Goal: Task Accomplishment & Management: Use online tool/utility

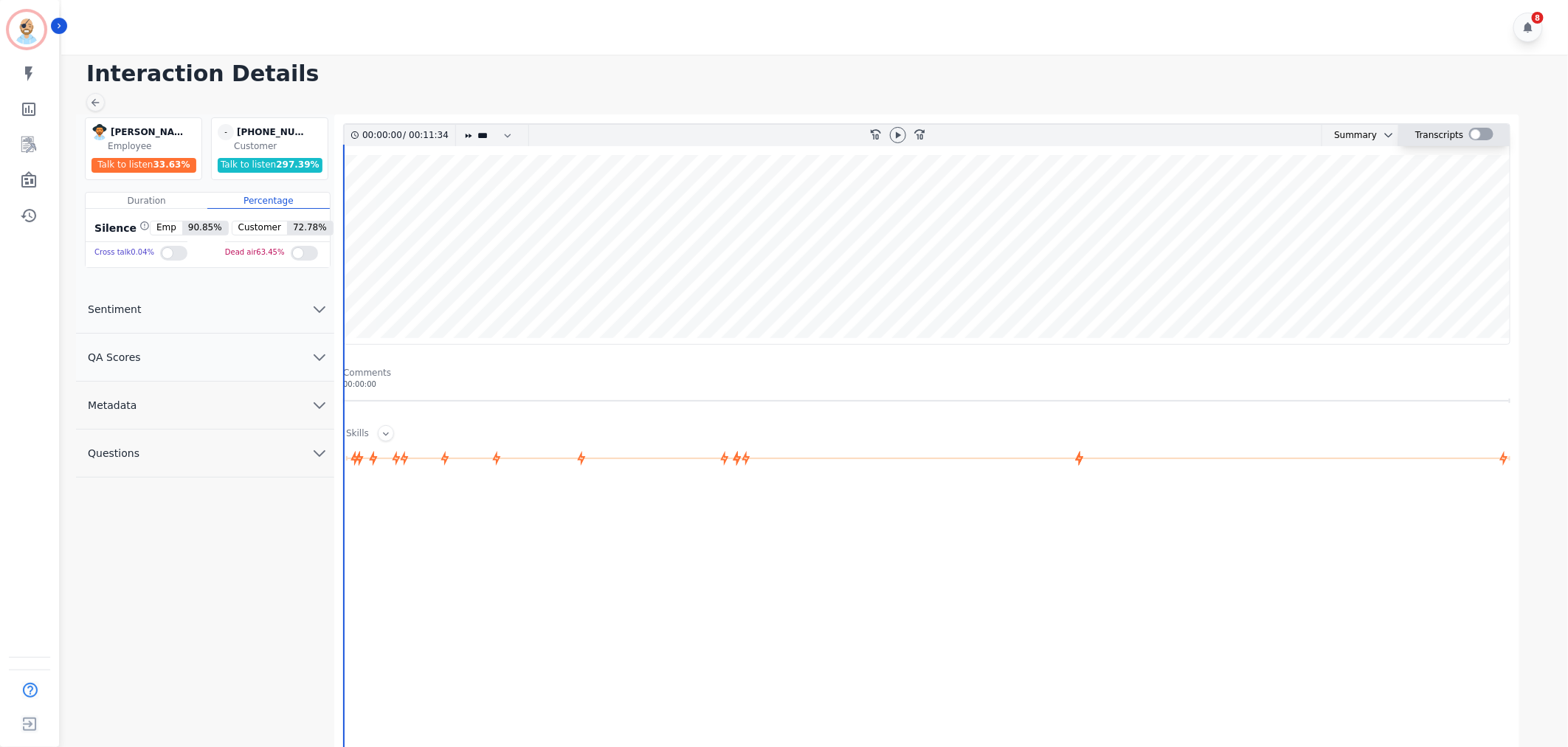
click at [1485, 136] on div at bounding box center [1481, 134] width 25 height 13
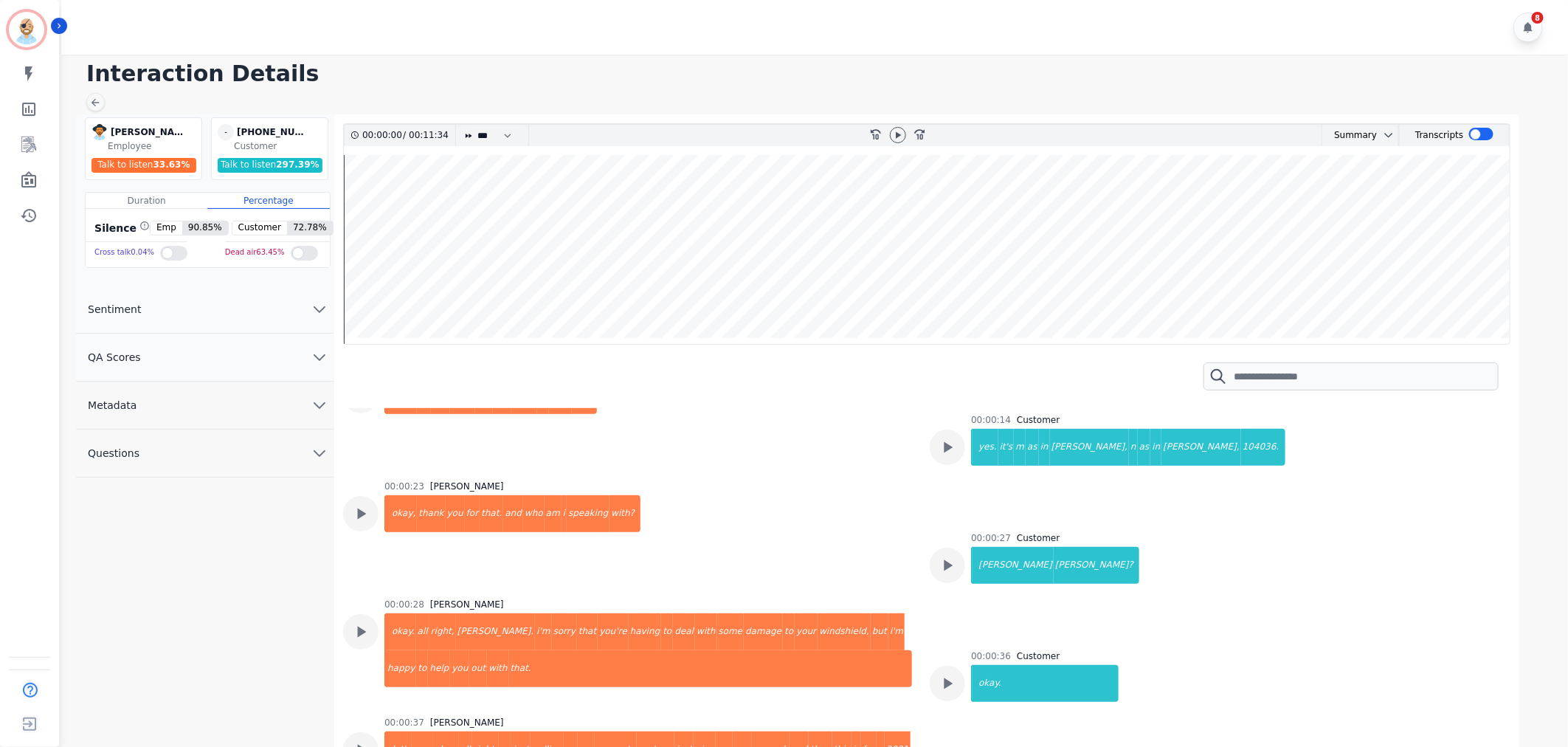
scroll to position [2812, 0]
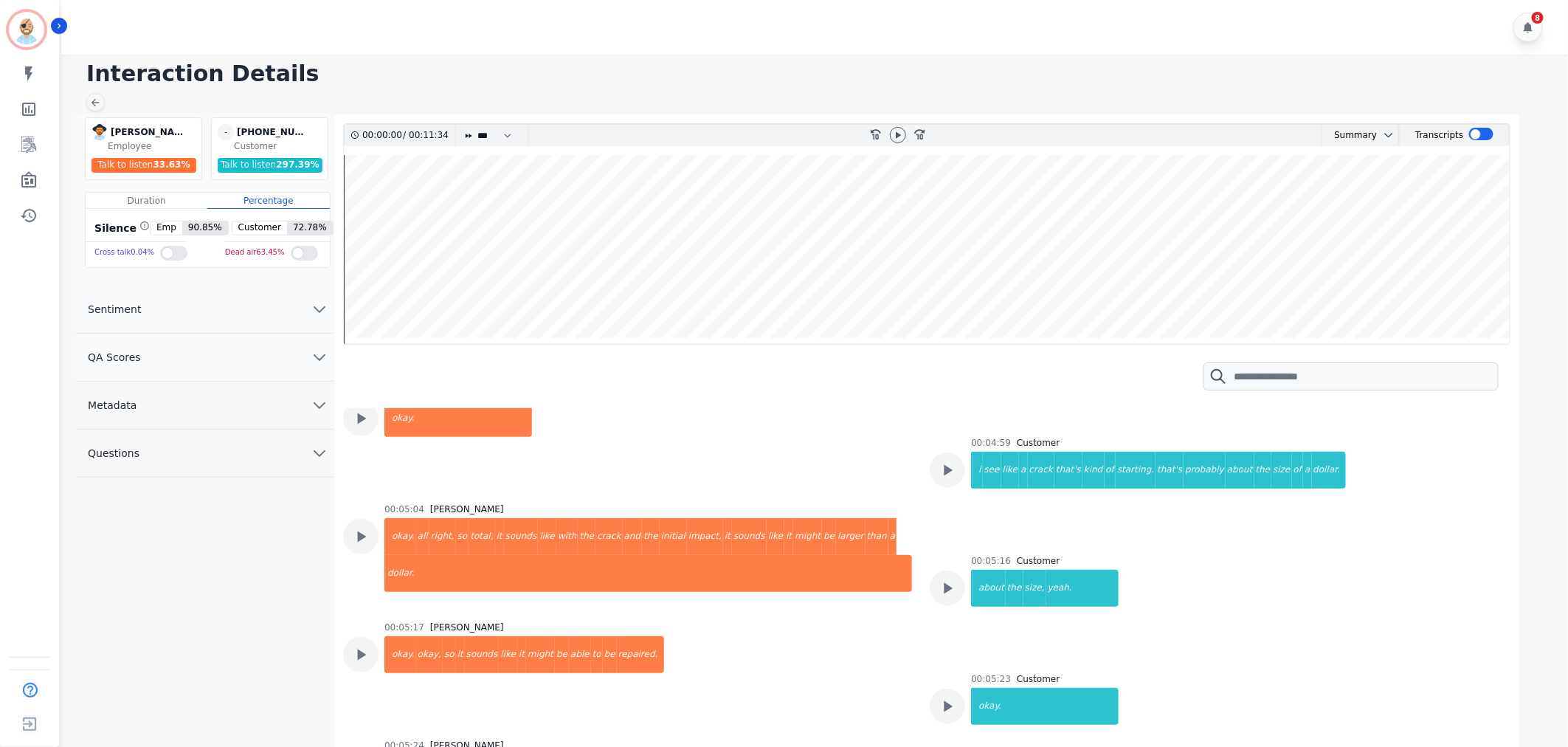
click at [778, 621] on div "00:05:17 Tacy Pugh okay. okay, so it sounds like it might be able to be repaire…" at bounding box center [627, 671] width 569 height 100
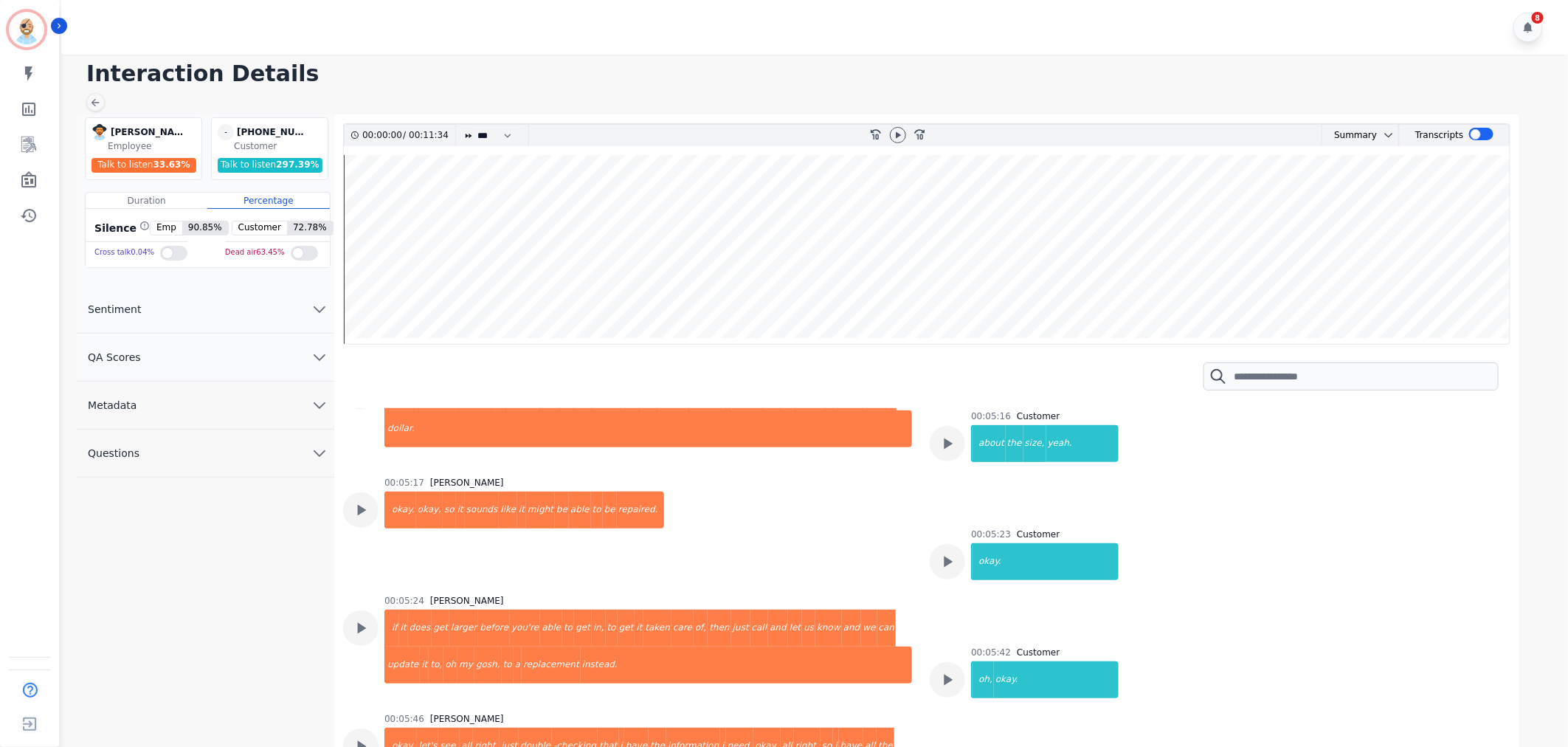
scroll to position [2976, 0]
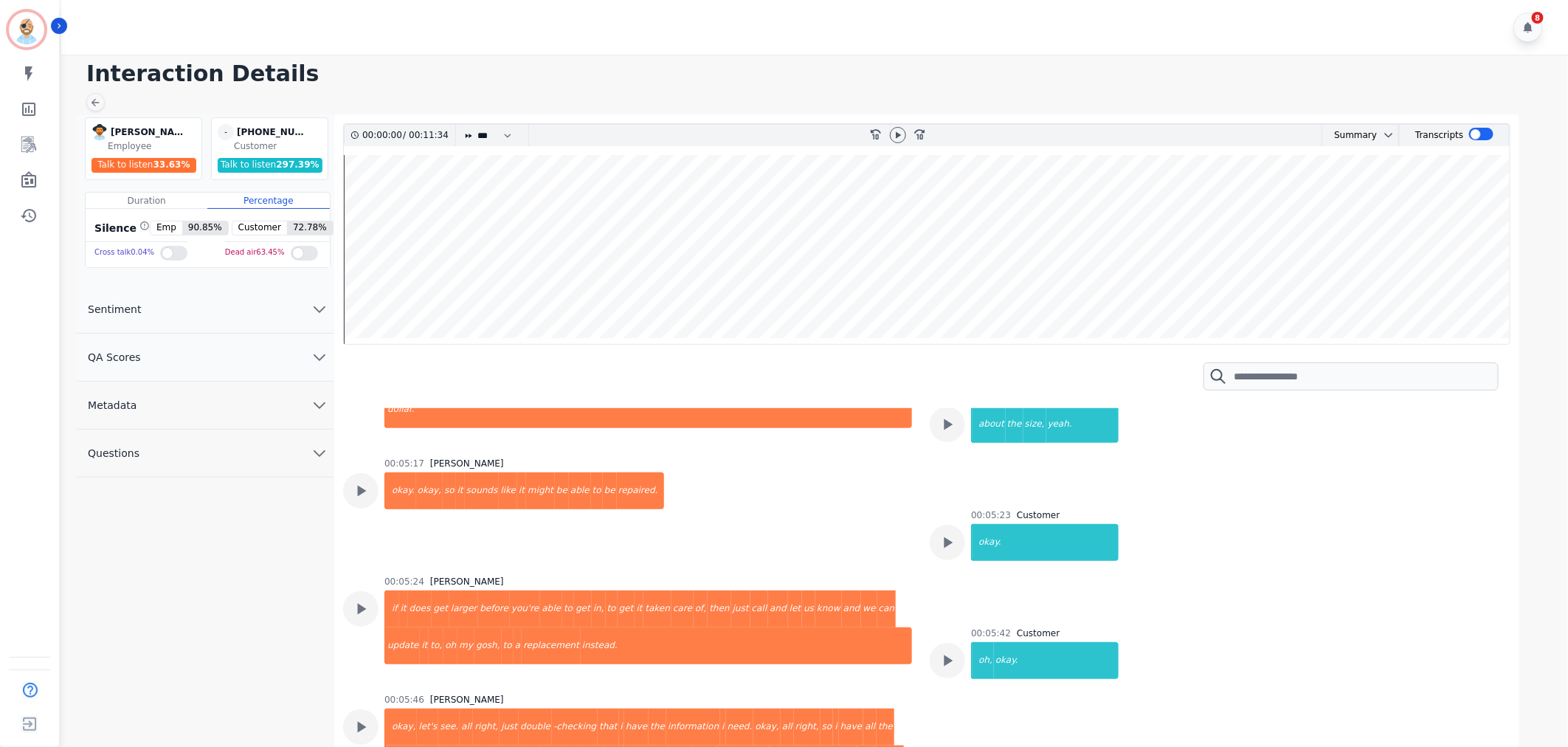
click at [775, 607] on div "00:00:00 Tacy Pugh thank you for calling siscan enterprises. tacy, how can i he…" at bounding box center [920, 467] width 1155 height 6070
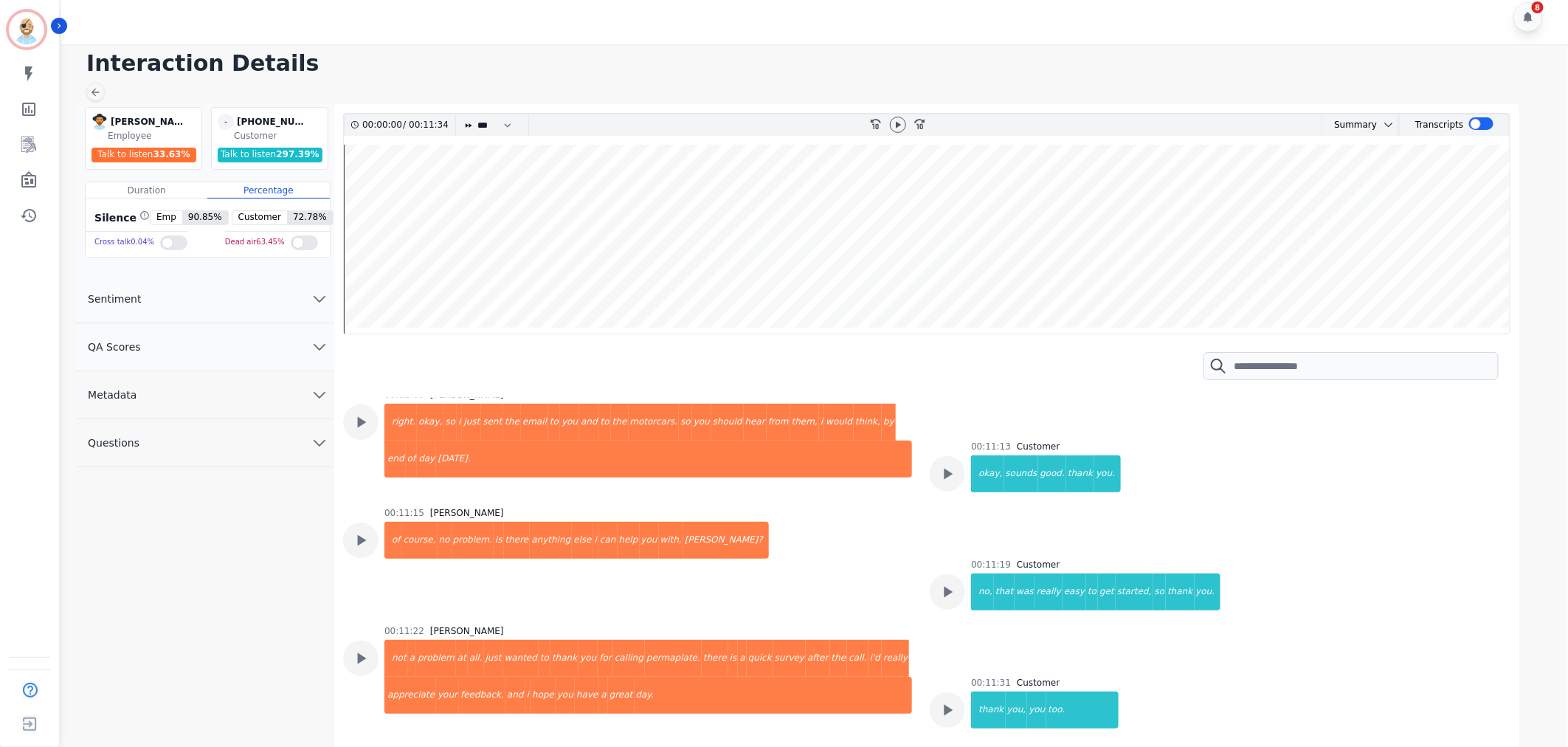
scroll to position [5297, 0]
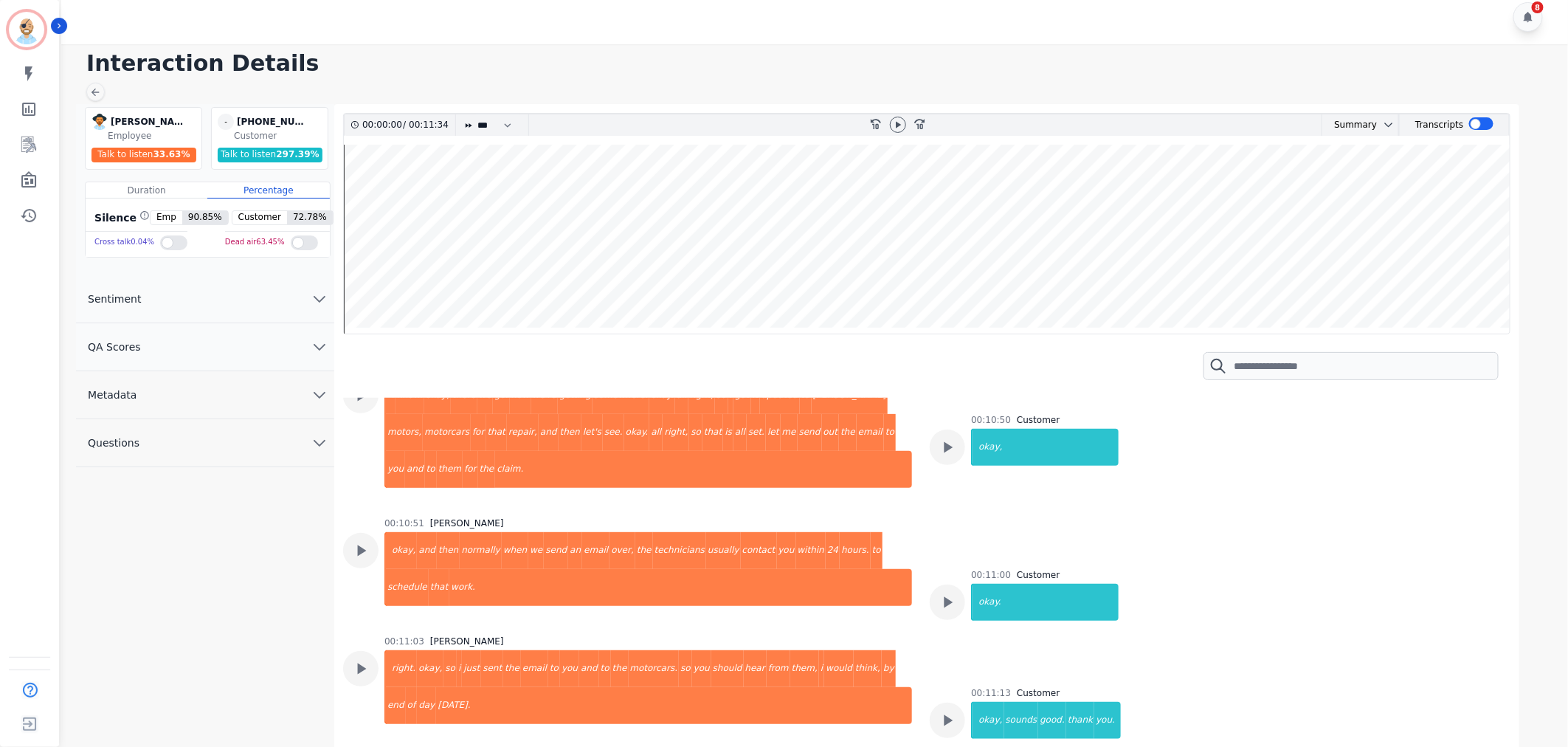
click at [620, 26] on div "8" at bounding box center [817, 17] width 1511 height 54
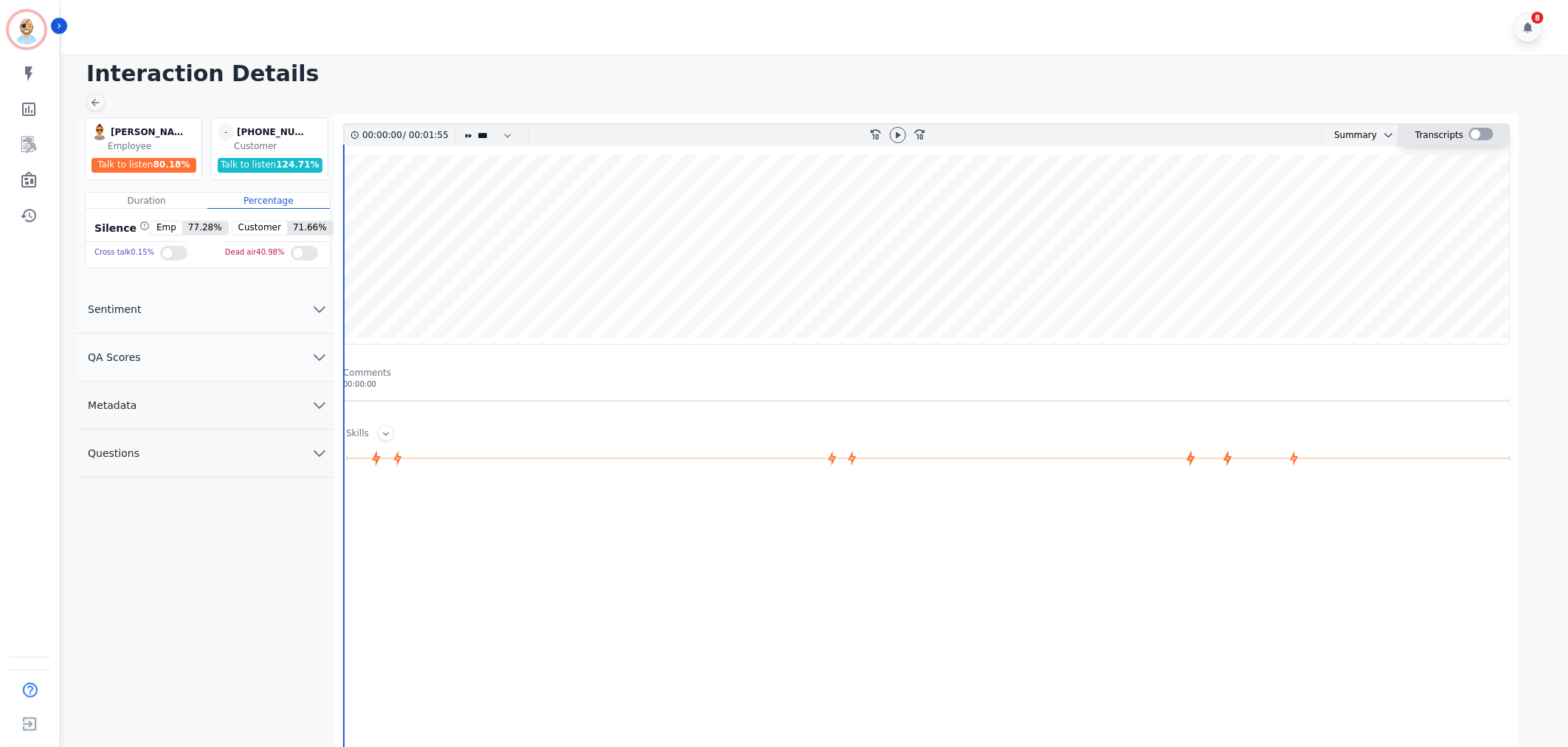
click at [1481, 136] on div at bounding box center [1481, 134] width 25 height 13
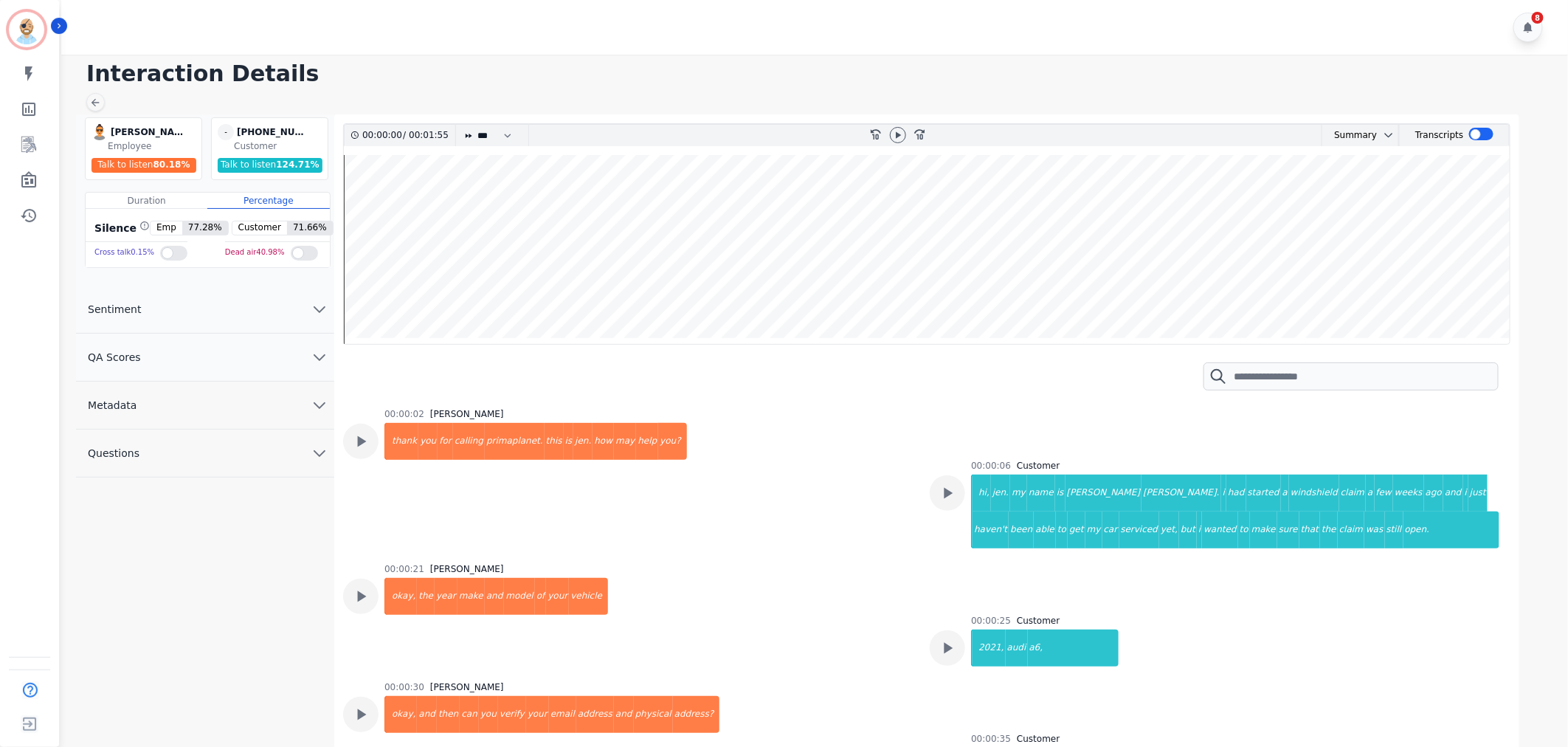
click at [957, 90] on div "Interaction Details Jennifer Fischer Jennifer Fischer Employee Talk to listen 8…" at bounding box center [812, 406] width 1511 height 703
click at [933, 493] on div at bounding box center [947, 493] width 35 height 35
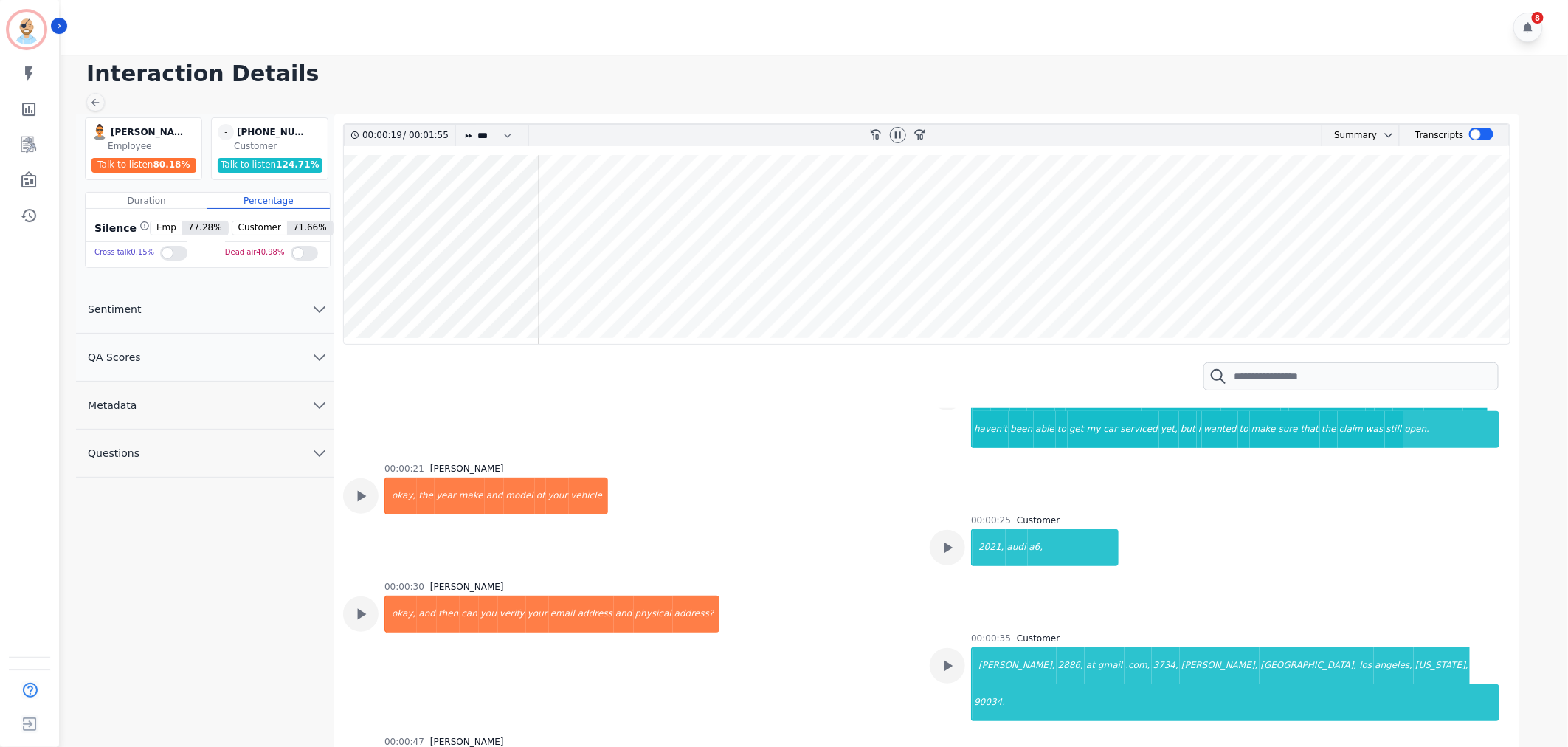
scroll to position [163, 0]
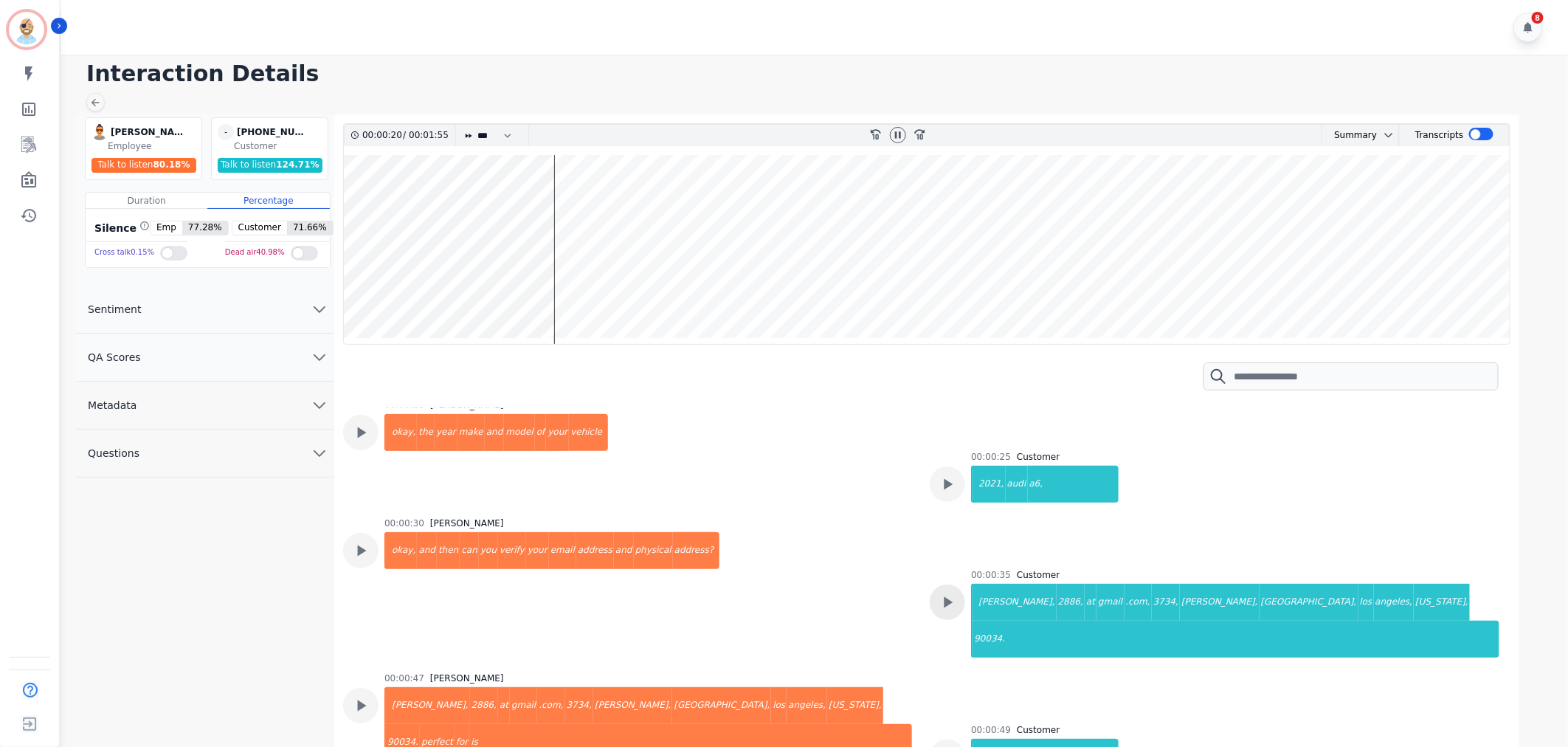
click at [948, 600] on icon at bounding box center [949, 603] width 9 height 11
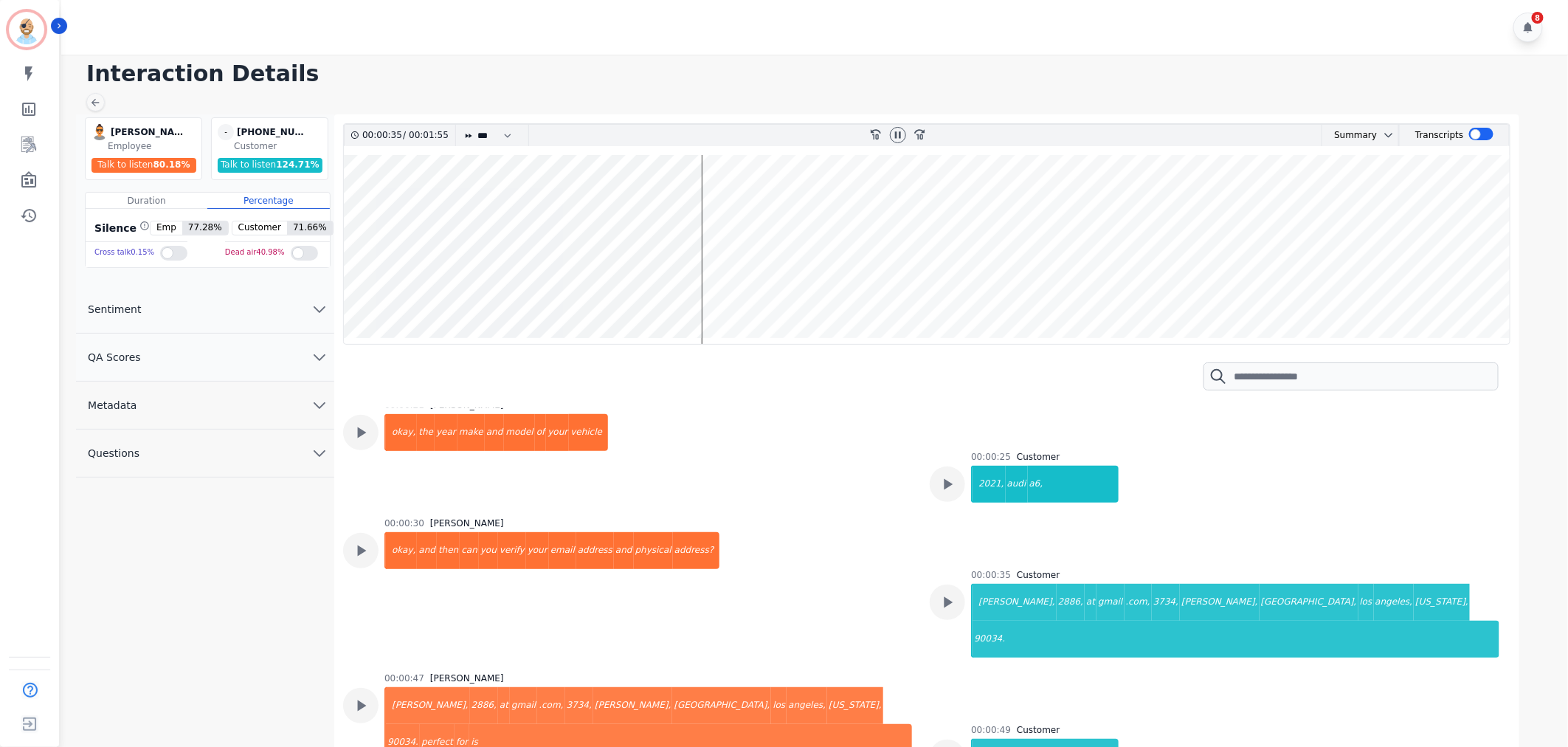
scroll to position [246, 0]
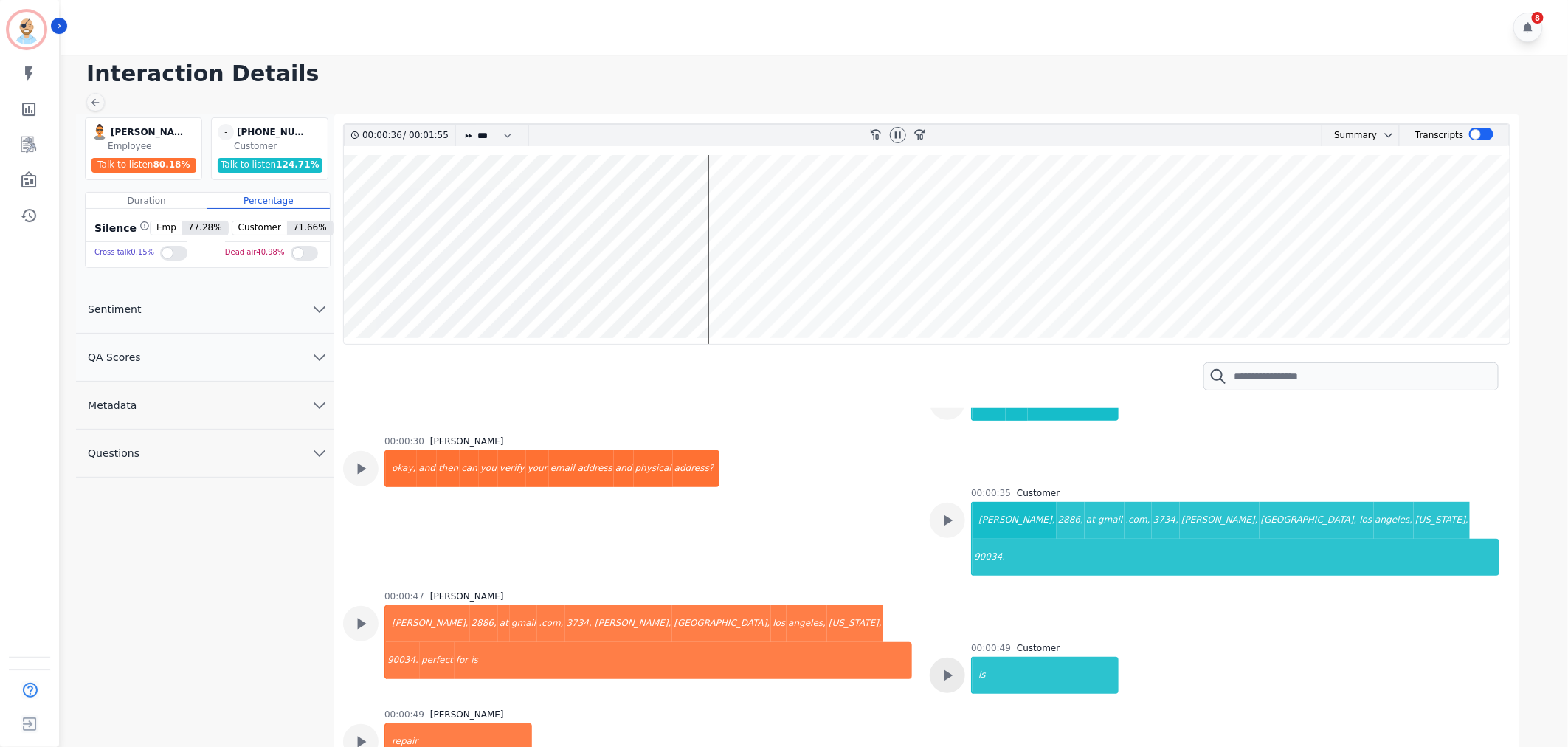
click at [938, 666] on icon at bounding box center [947, 675] width 19 height 19
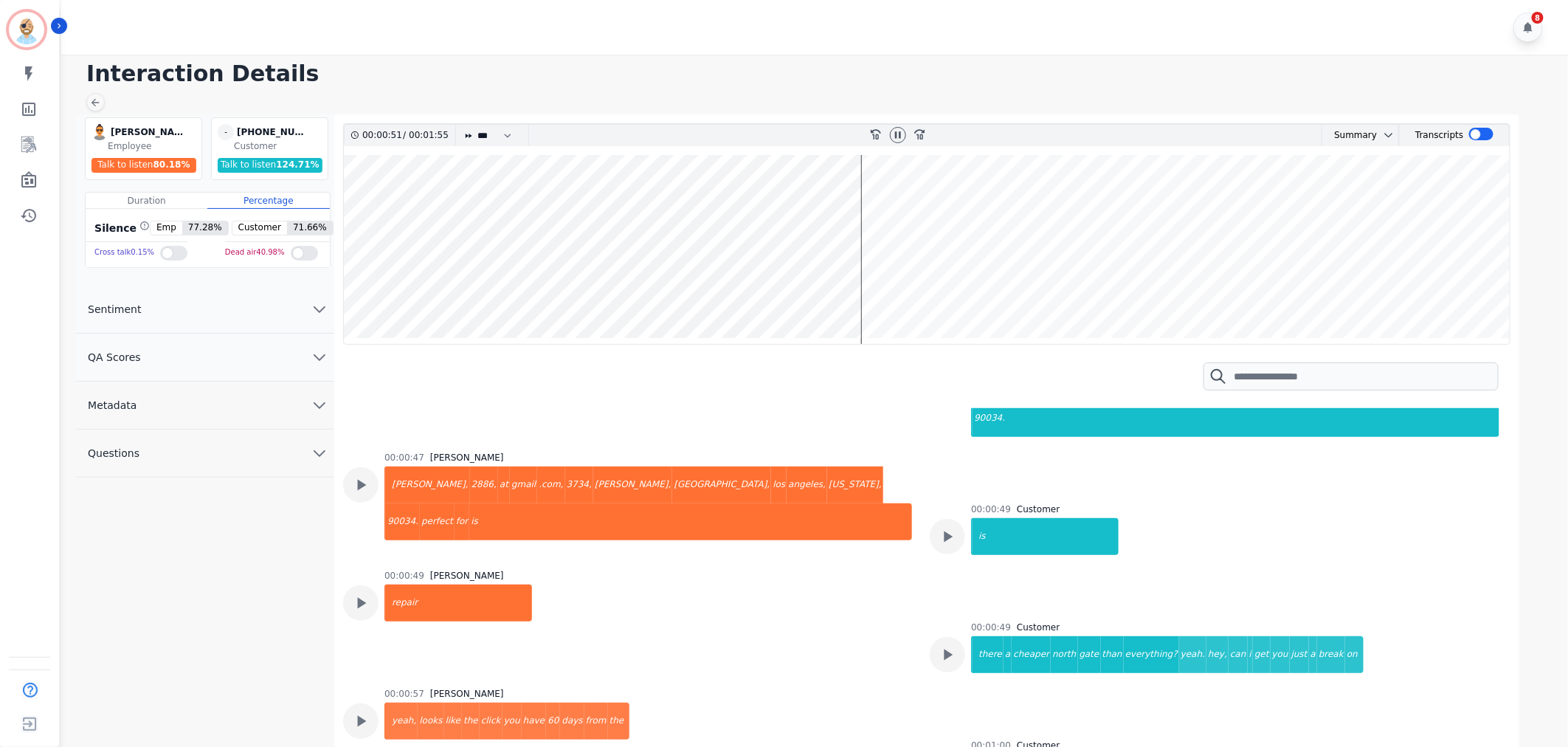
scroll to position [410, 0]
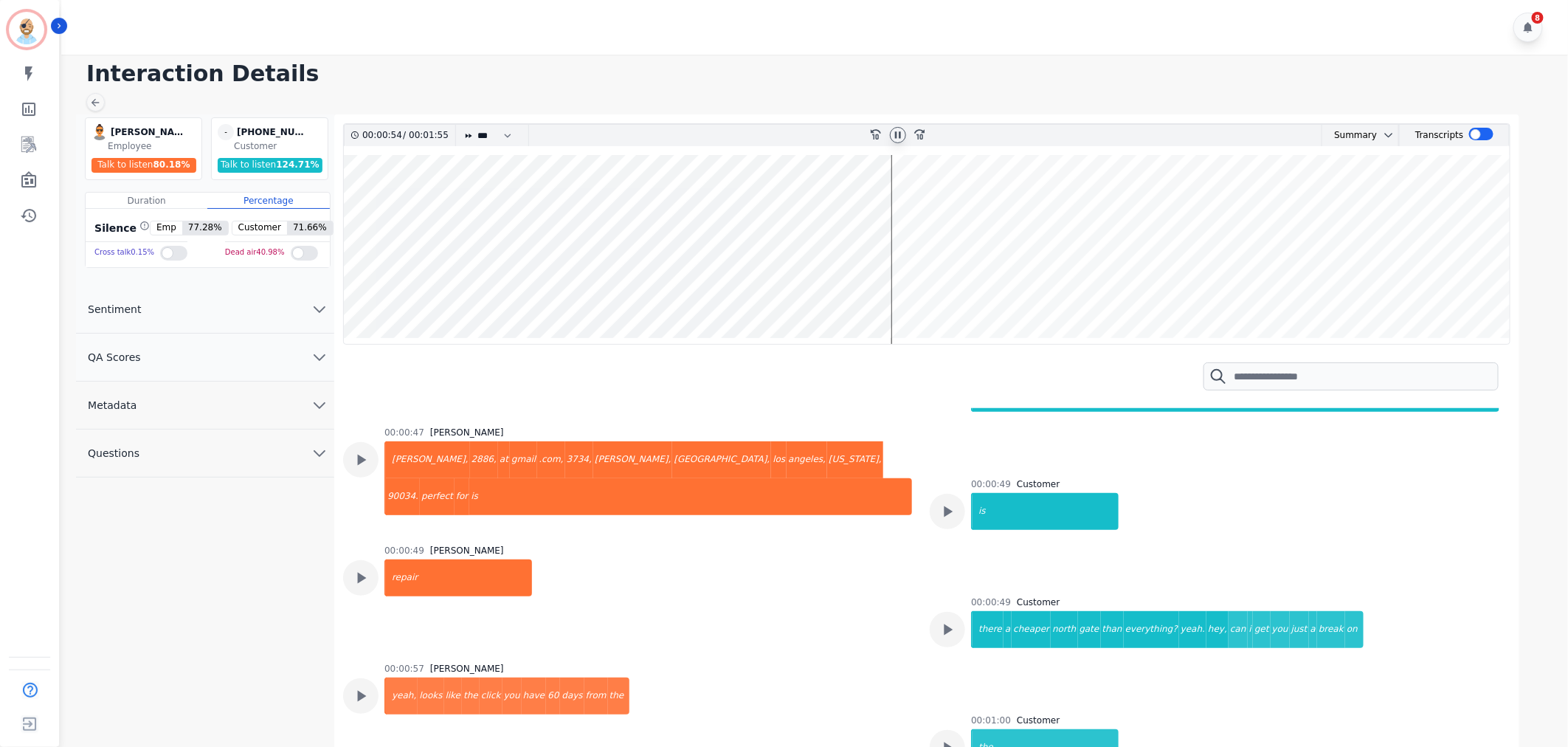
click at [901, 132] on icon at bounding box center [898, 135] width 12 height 12
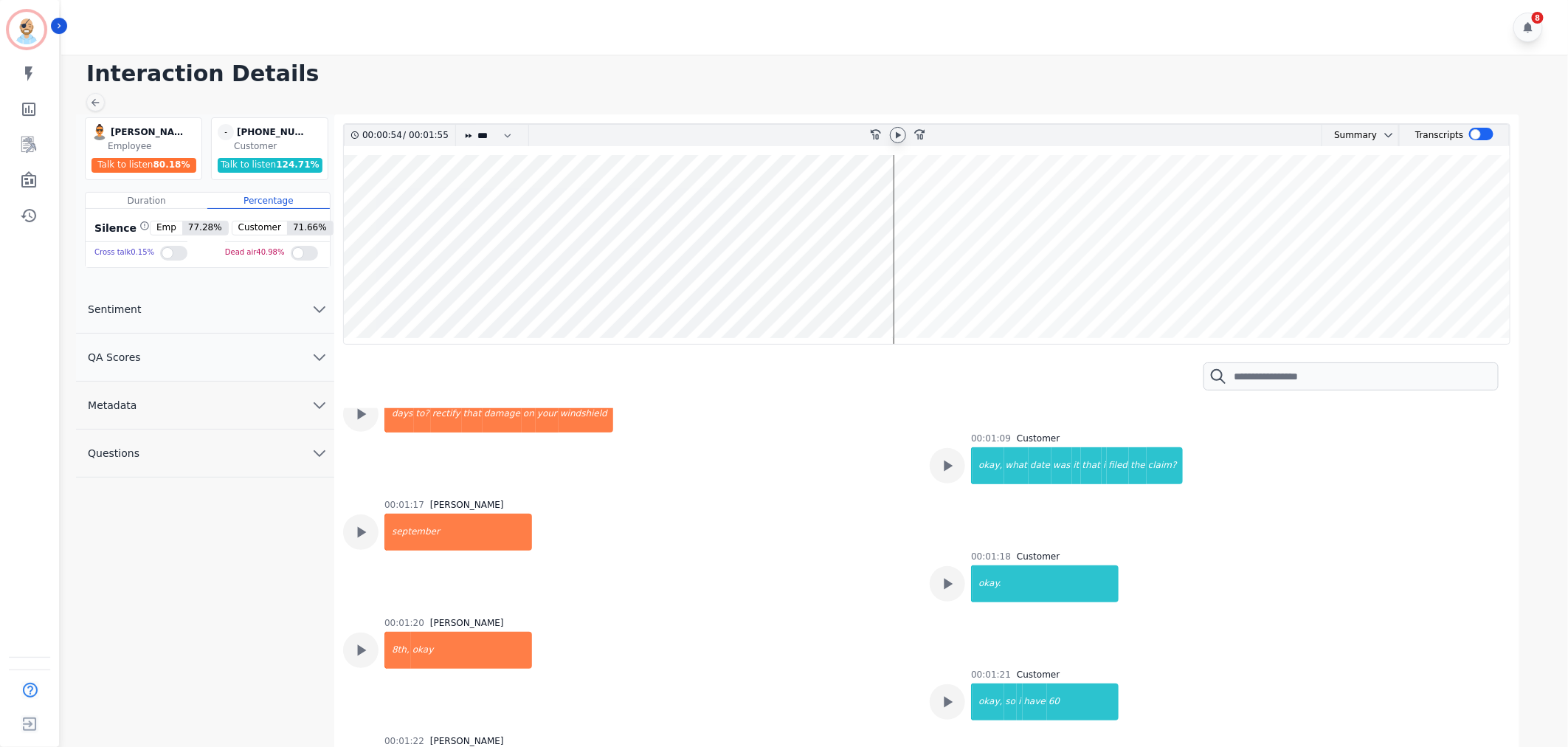
scroll to position [1567, 0]
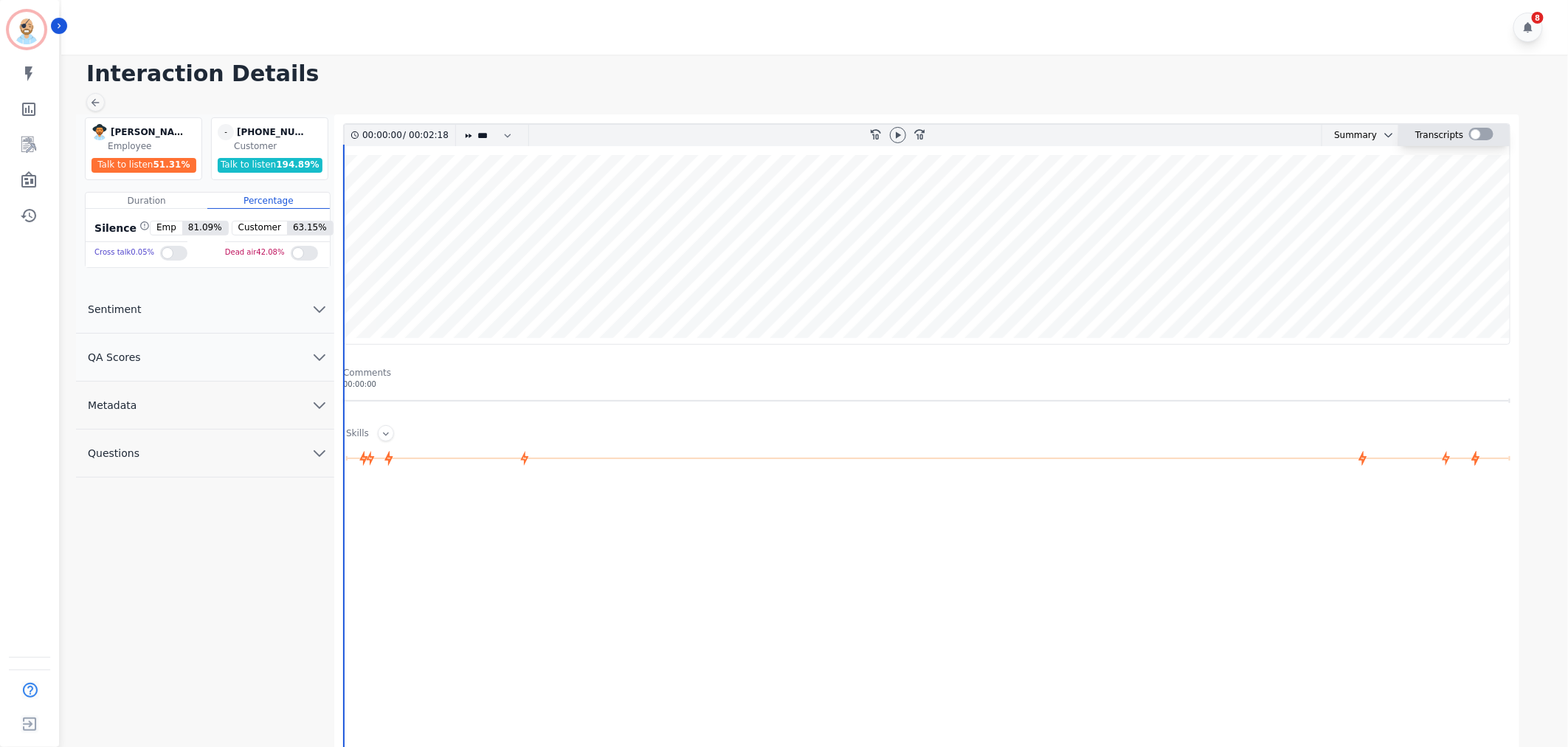
click at [1479, 134] on div at bounding box center [1481, 134] width 25 height 13
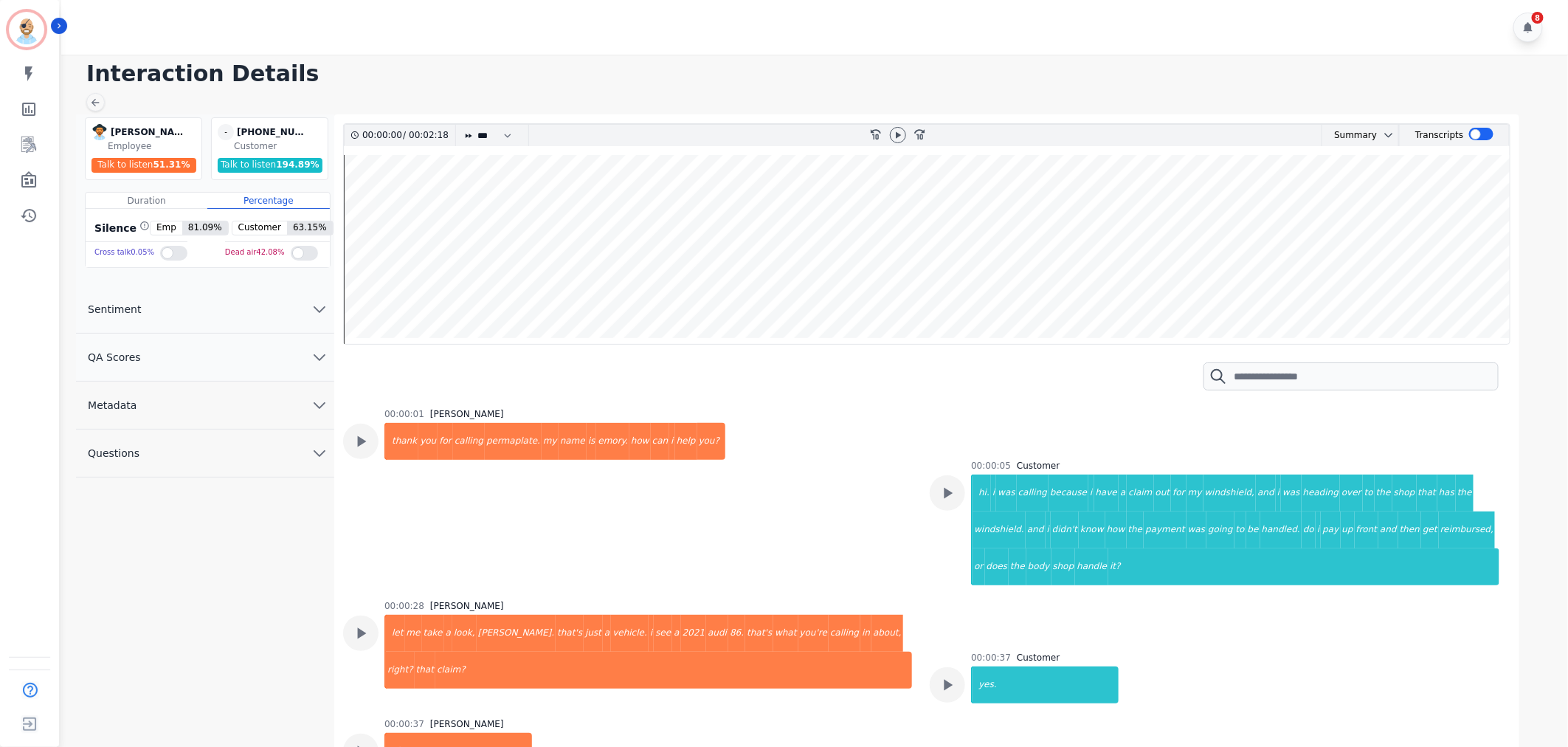
scroll to position [489, 0]
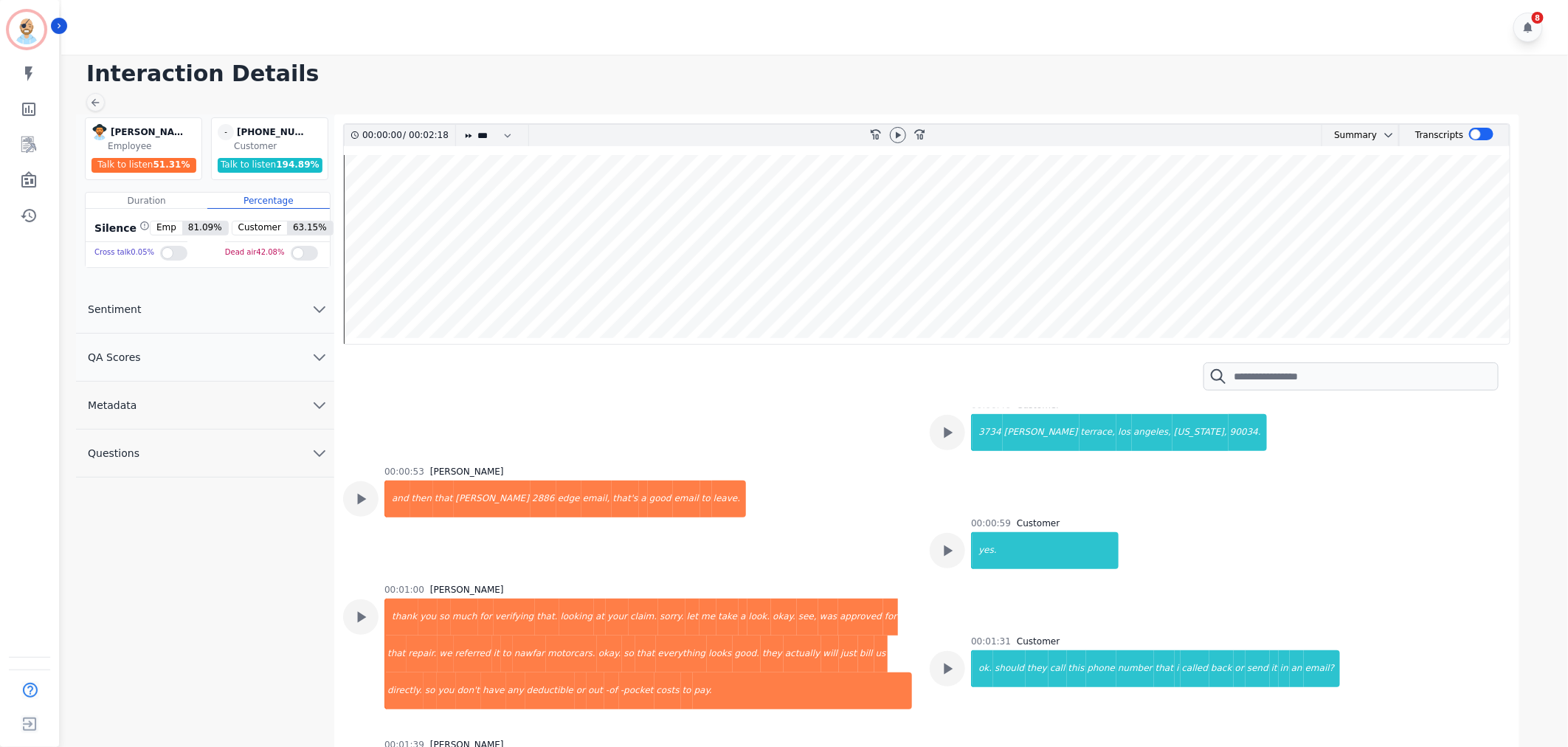
click at [815, 513] on div "00:00:53 Emmory LeeSang and then that abrams 2886 edge email, that's a good ema…" at bounding box center [627, 516] width 569 height 100
click at [530, 65] on h1 "Interaction Details" at bounding box center [819, 73] width 1467 height 26
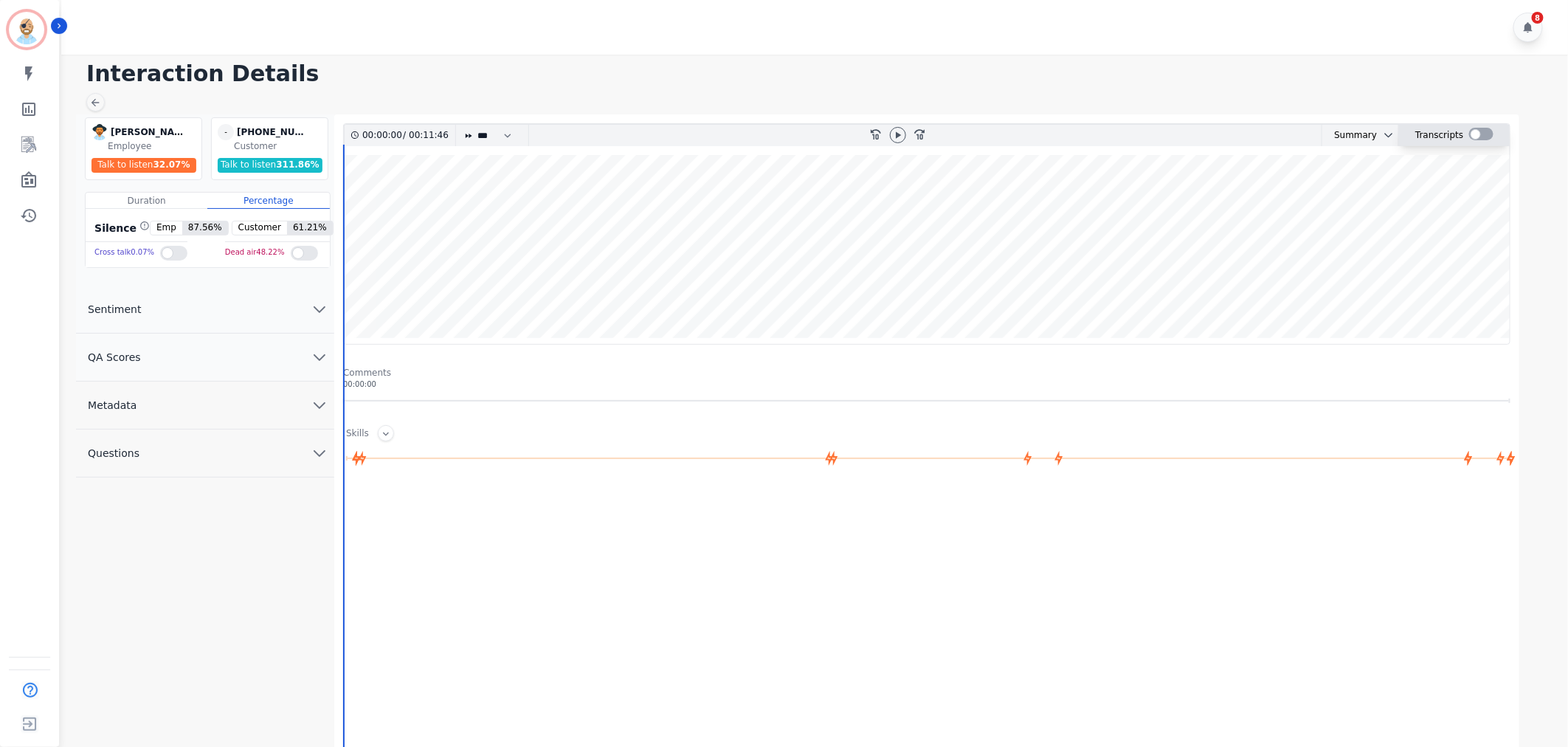
click at [1476, 136] on div at bounding box center [1481, 134] width 25 height 13
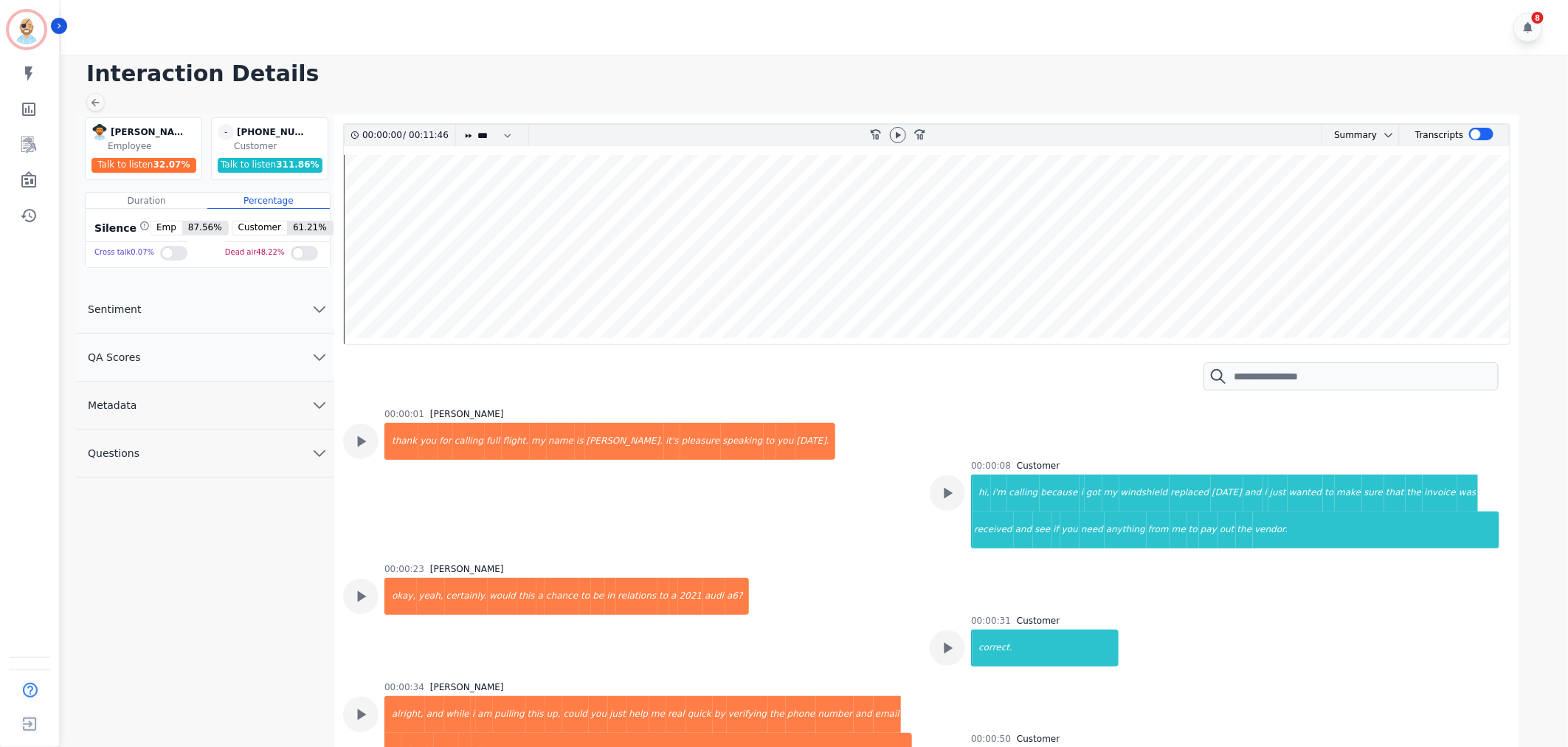
scroll to position [407, 0]
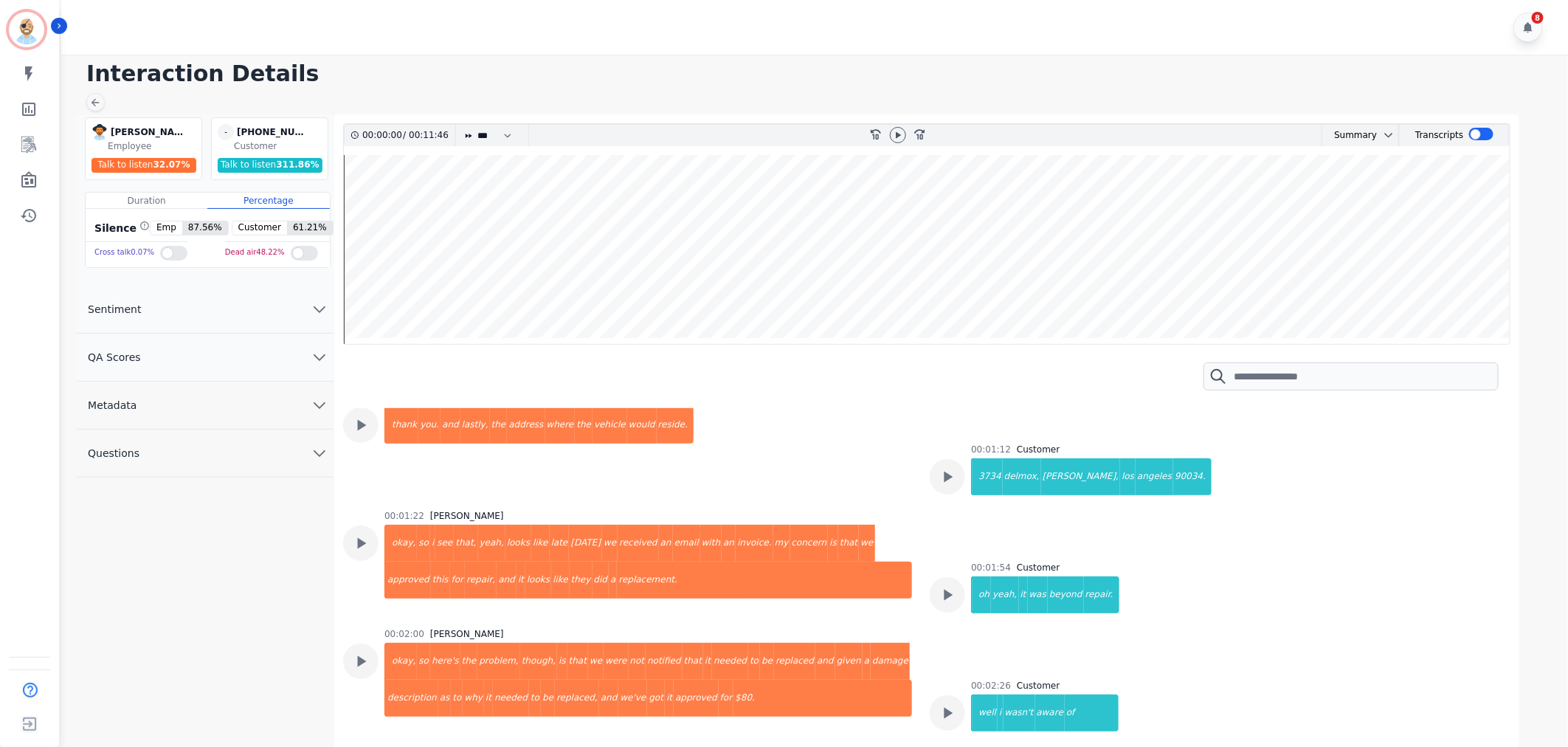
click at [1322, 565] on div "00:01:54 Customer oh yeah, it was beyond repair." at bounding box center [1214, 593] width 569 height 64
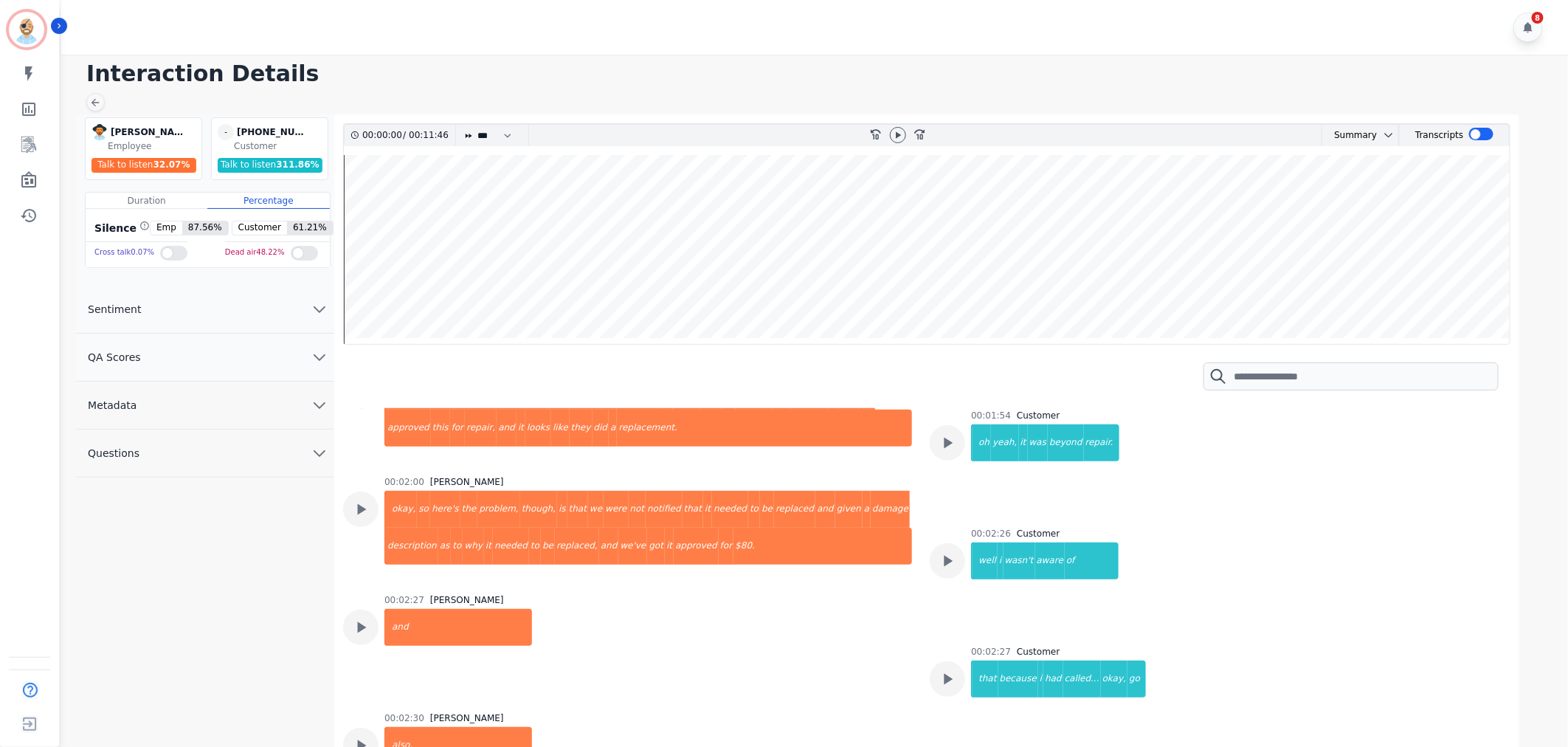
scroll to position [571, 0]
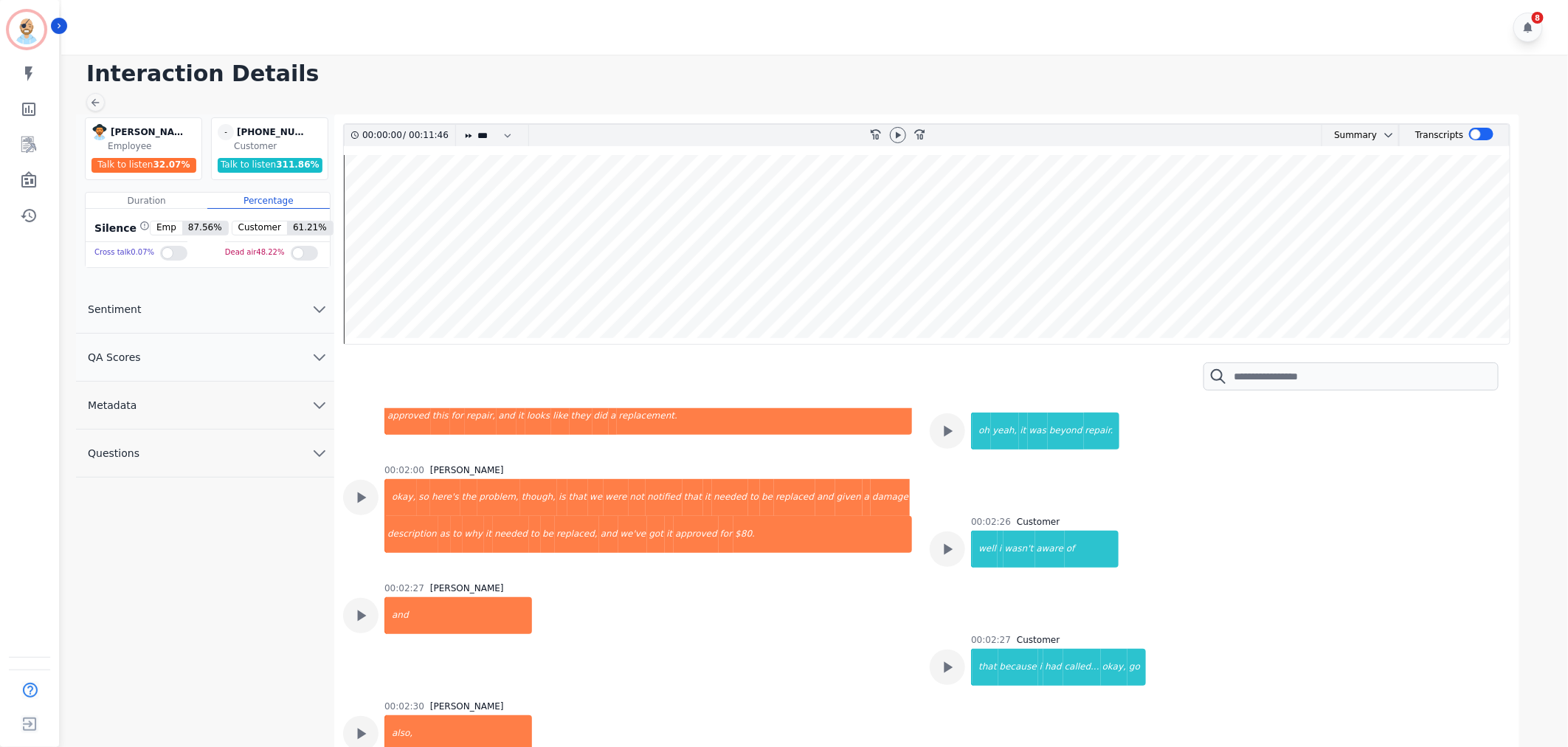
click at [880, 606] on div "00:02:27 [PERSON_NAME] and" at bounding box center [627, 632] width 569 height 100
click at [1284, 562] on div "00:02:26 Customer well i wasn't aware of" at bounding box center [1214, 548] width 569 height 64
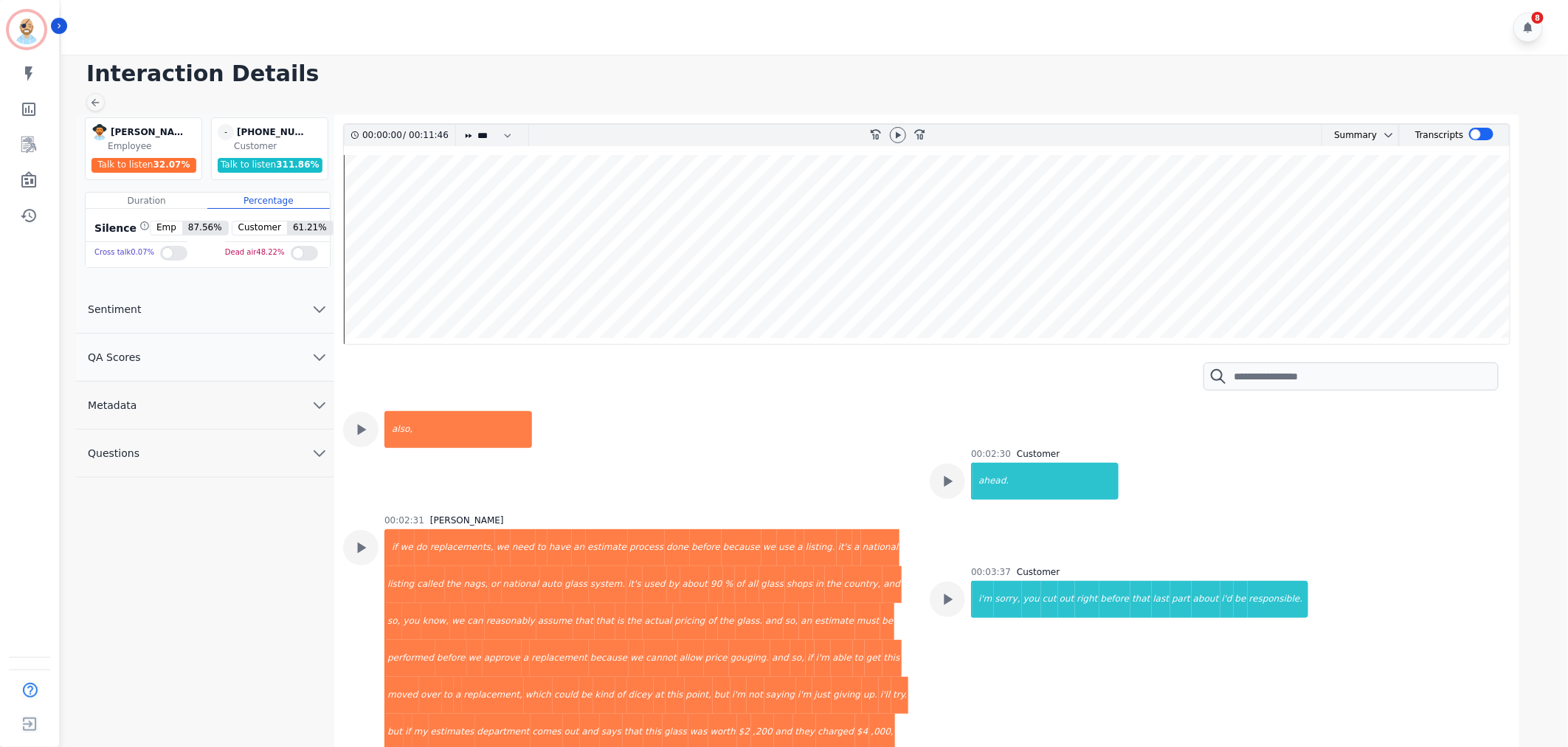
scroll to position [981, 0]
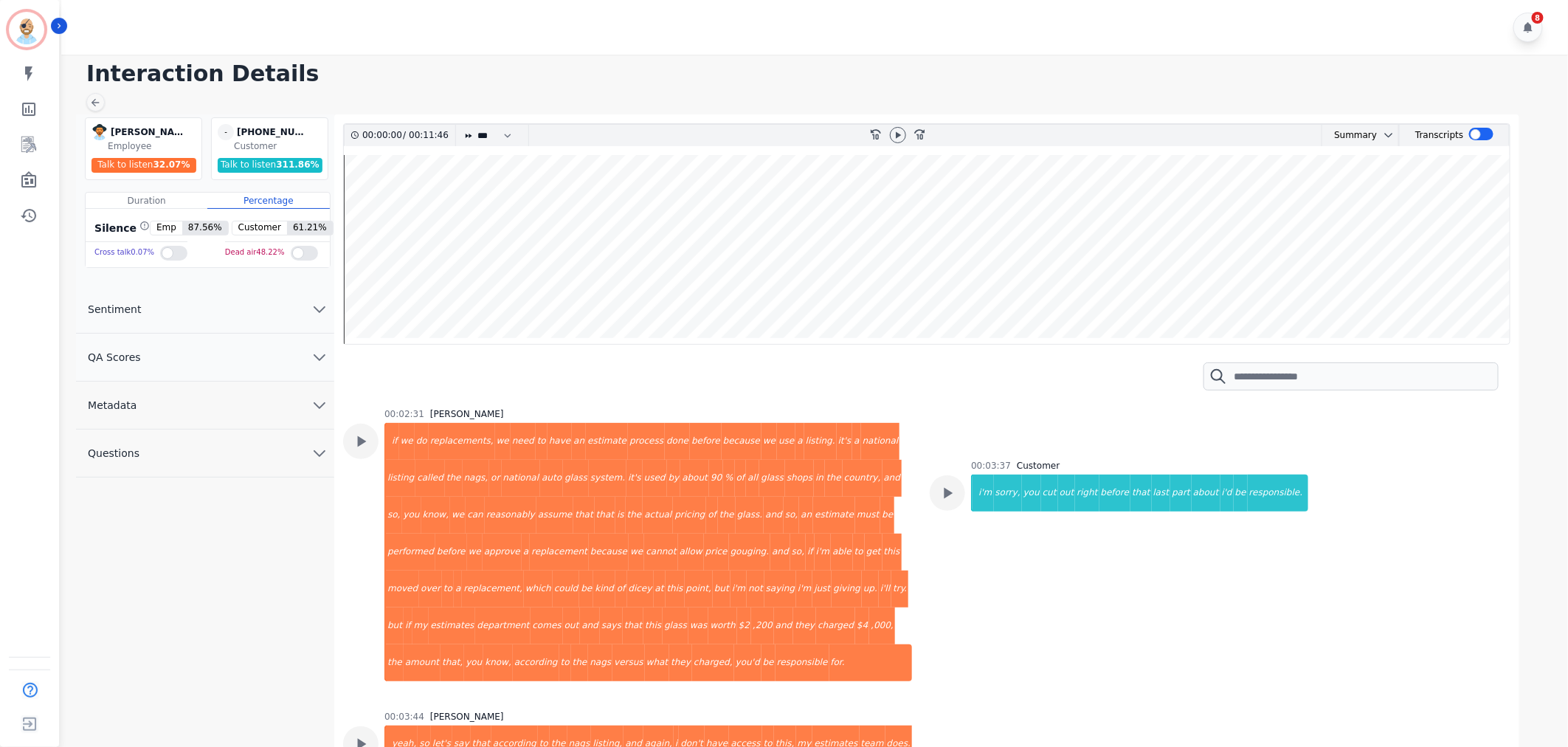
click at [973, 572] on div "00:03:37 Customer i'm sorry, you cut out right before that last part about i'd …" at bounding box center [1139, 584] width 337 height 248
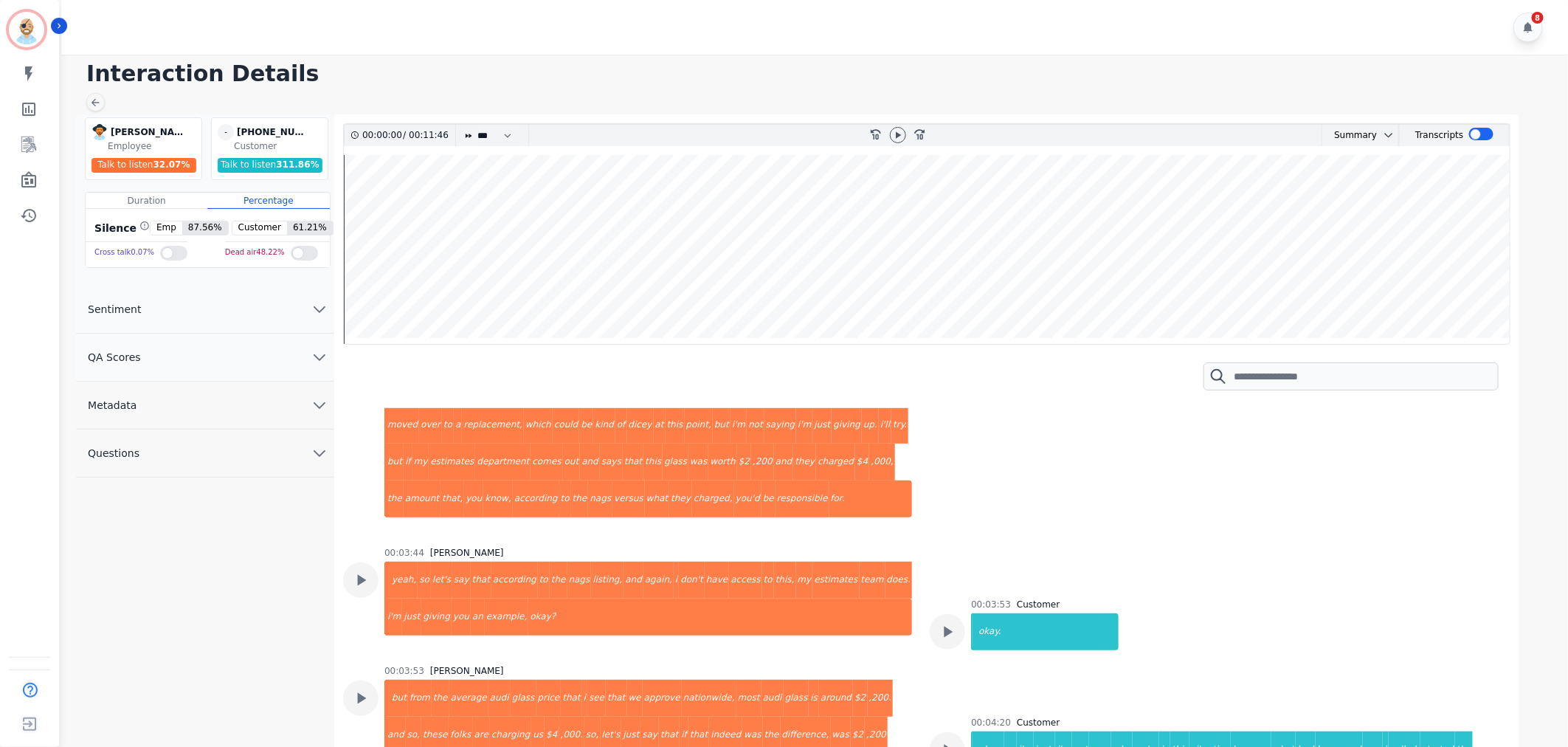
click at [1231, 599] on div "00:03:53 Customer okay." at bounding box center [1214, 631] width 569 height 64
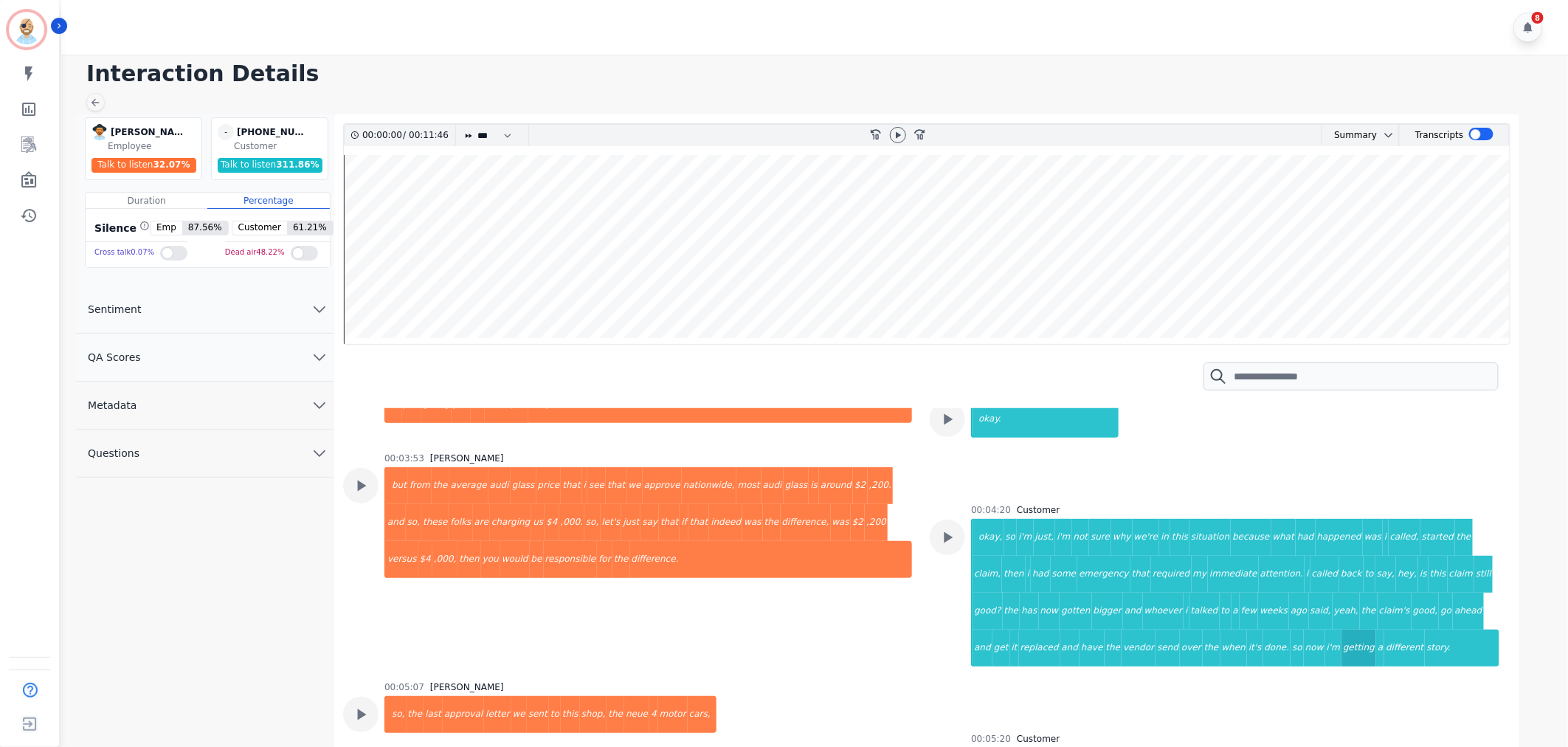
scroll to position [1391, 0]
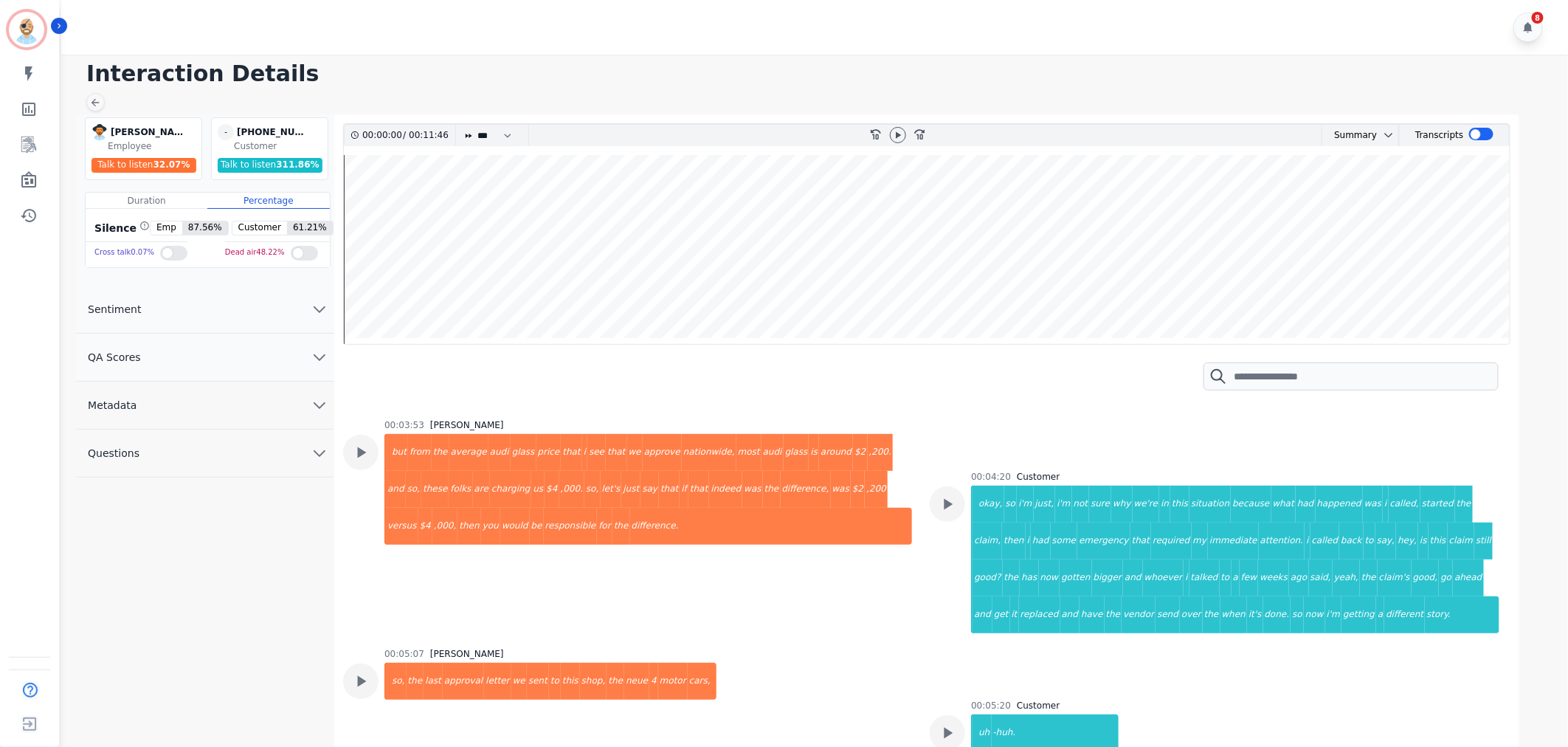
click at [883, 573] on div "00:03:53 [PERSON_NAME] but from the average audi glass price that i see that we…" at bounding box center [648, 525] width 528 height 211
click at [1300, 699] on div "00:05:20 Customer uh -huh." at bounding box center [1214, 731] width 569 height 64
